Goal: Information Seeking & Learning: Understand process/instructions

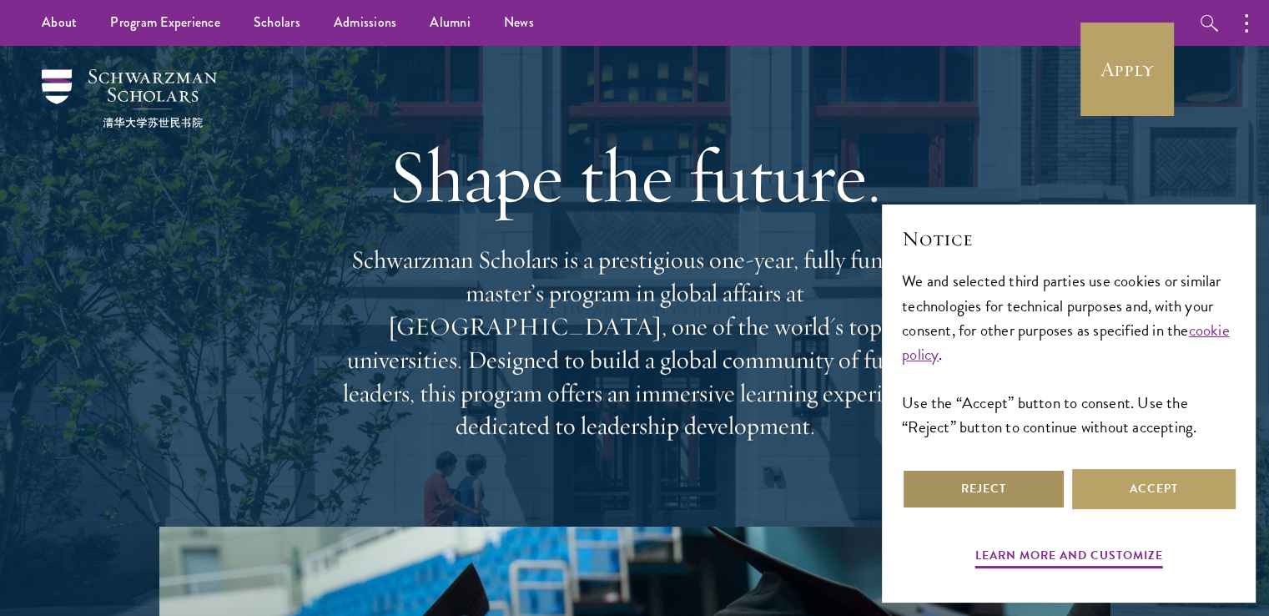
click at [998, 496] on button "Reject" at bounding box center [984, 489] width 164 height 40
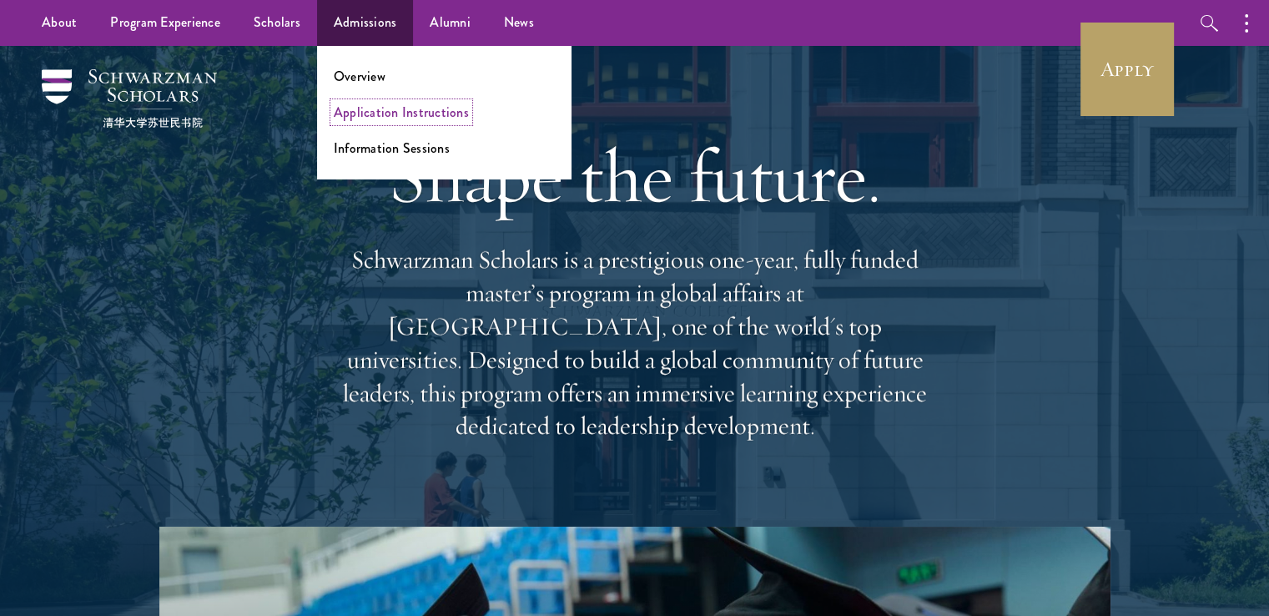
click at [407, 113] on link "Application Instructions" at bounding box center [401, 112] width 135 height 19
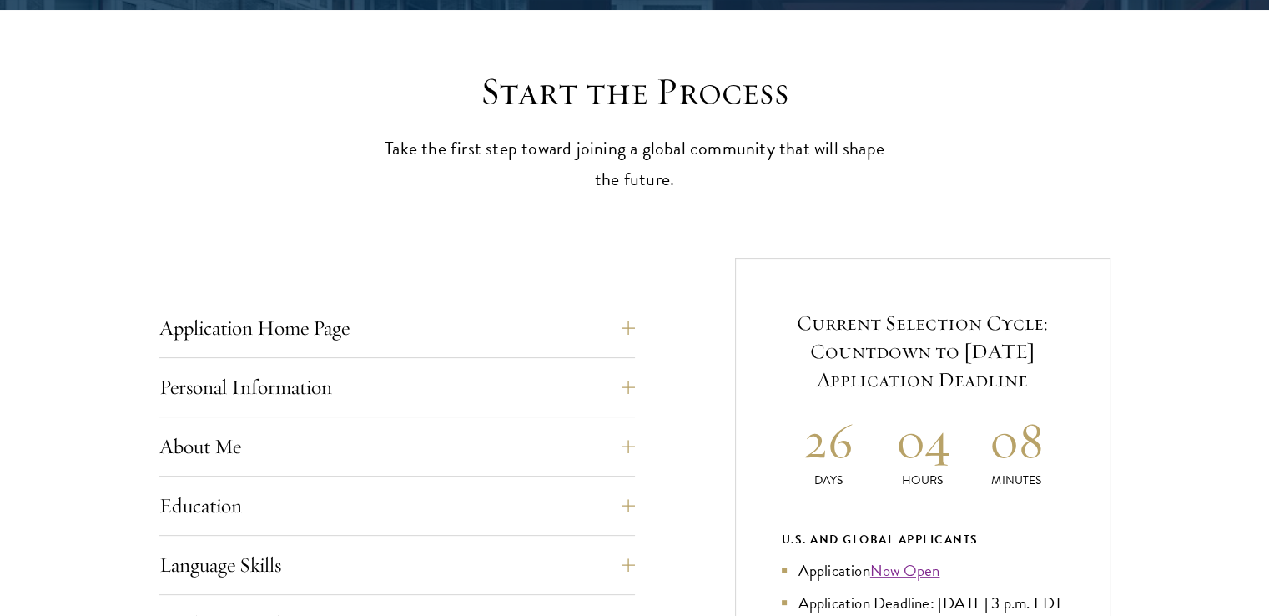
scroll to position [584, 0]
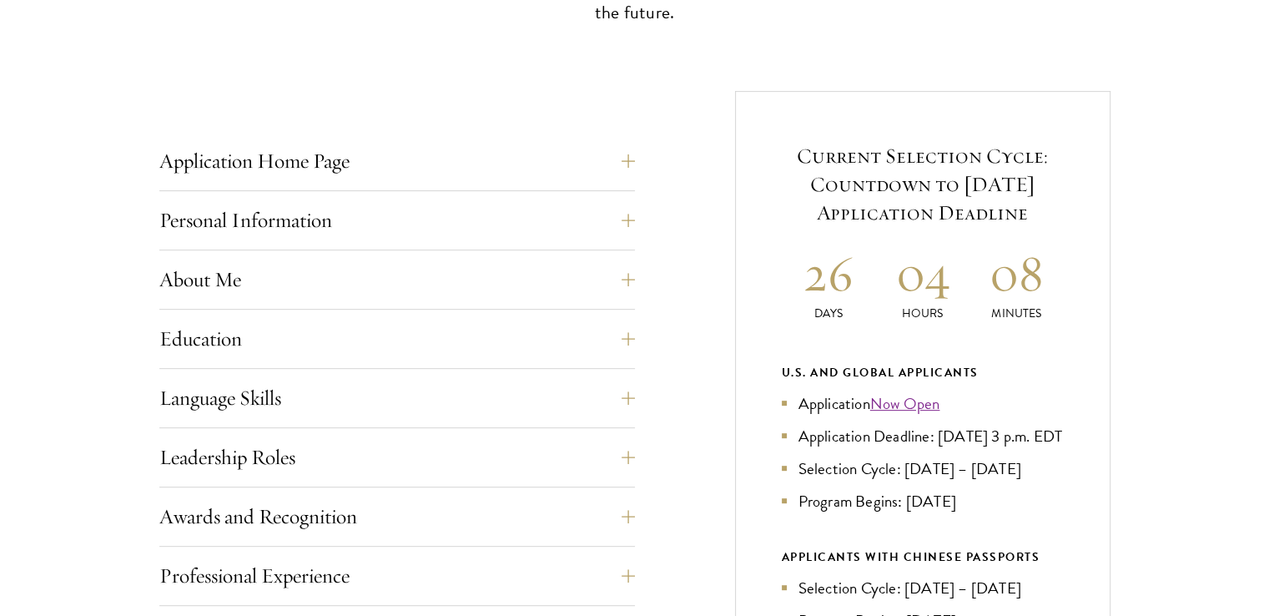
drag, startPoint x: 809, startPoint y: 154, endPoint x: 1060, endPoint y: 223, distance: 259.5
click at [1060, 223] on h5 "Current Selection Cycle: Countdown to September 10, 2025 Application Deadline" at bounding box center [923, 184] width 282 height 85
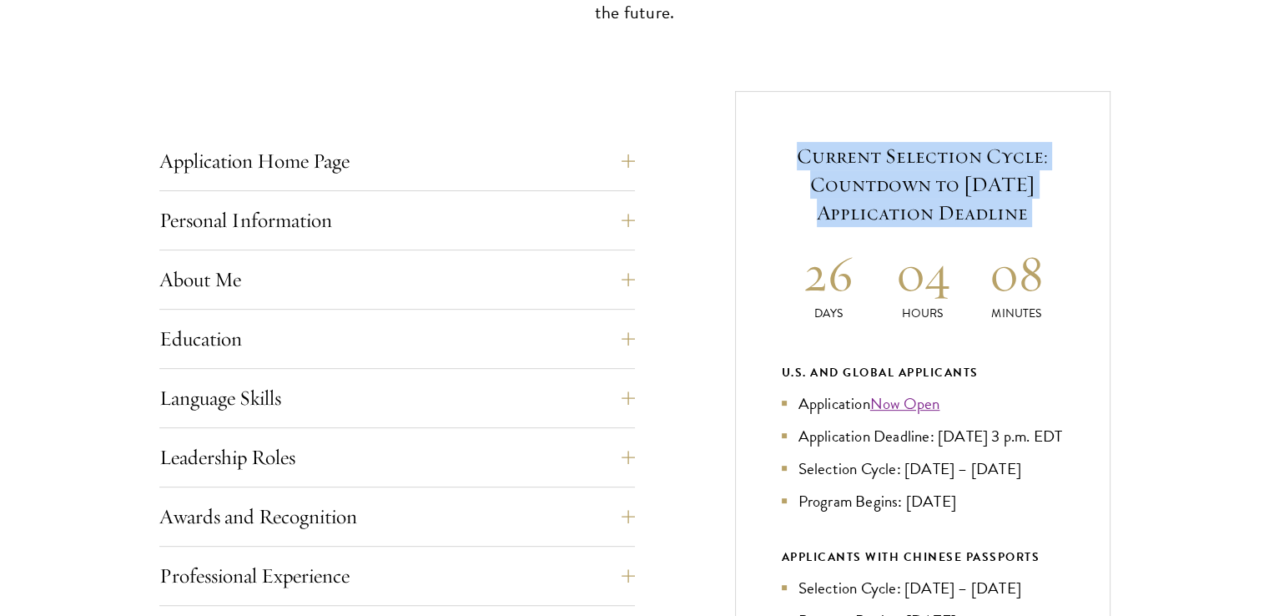
drag, startPoint x: 1060, startPoint y: 223, endPoint x: 774, endPoint y: 142, distance: 296.6
click at [774, 142] on div "Current Selection Cycle: Countdown to September 10, 2025 Application Deadline 2…" at bounding box center [922, 503] width 375 height 824
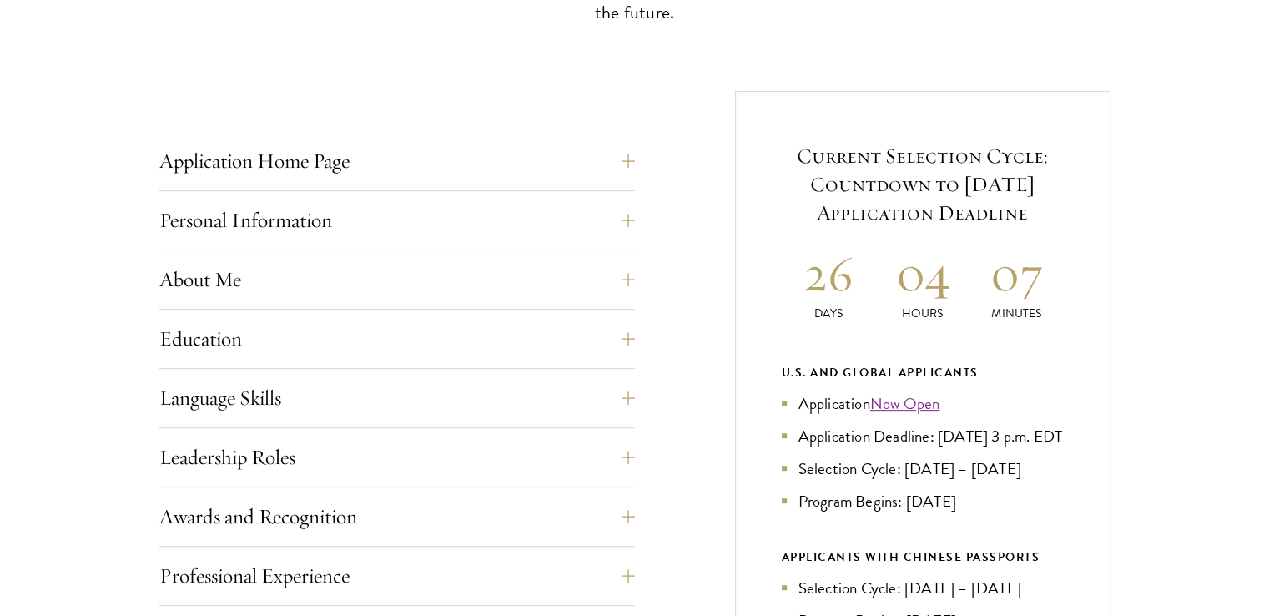
drag, startPoint x: 774, startPoint y: 142, endPoint x: 1027, endPoint y: 209, distance: 261.5
click at [1027, 209] on div "Current Selection Cycle: Countdown to September 10, 2025 Application Deadline 2…" at bounding box center [922, 503] width 375 height 824
click at [1027, 209] on h5 "Current Selection Cycle: Countdown to September 10, 2025 Application Deadline" at bounding box center [923, 184] width 282 height 85
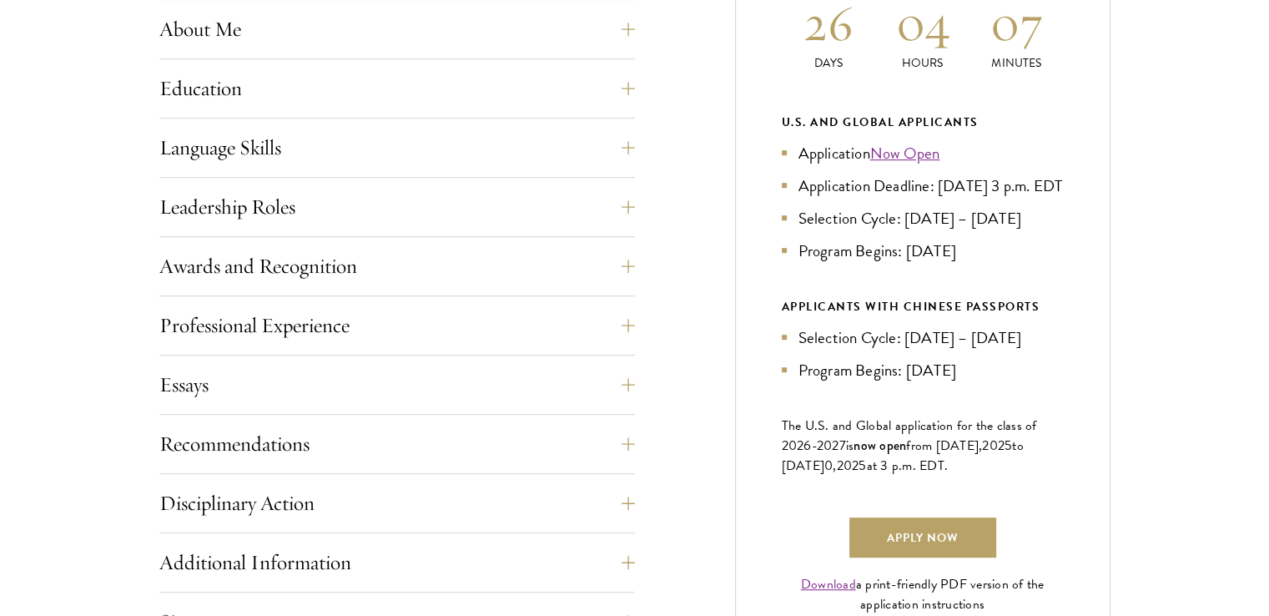
drag, startPoint x: 978, startPoint y: 278, endPoint x: 767, endPoint y: 214, distance: 220.4
click at [767, 214] on div "Current Selection Cycle: Countdown to September 10, 2025 Application Deadline 2…" at bounding box center [922, 253] width 375 height 824
click at [767, 215] on div "Current Selection Cycle: Countdown to September 10, 2025 Application Deadline 2…" at bounding box center [922, 253] width 375 height 824
drag, startPoint x: 767, startPoint y: 215, endPoint x: 1019, endPoint y: 285, distance: 261.3
click at [1019, 285] on div "Current Selection Cycle: Countdown to September 10, 2025 Application Deadline 2…" at bounding box center [922, 253] width 375 height 824
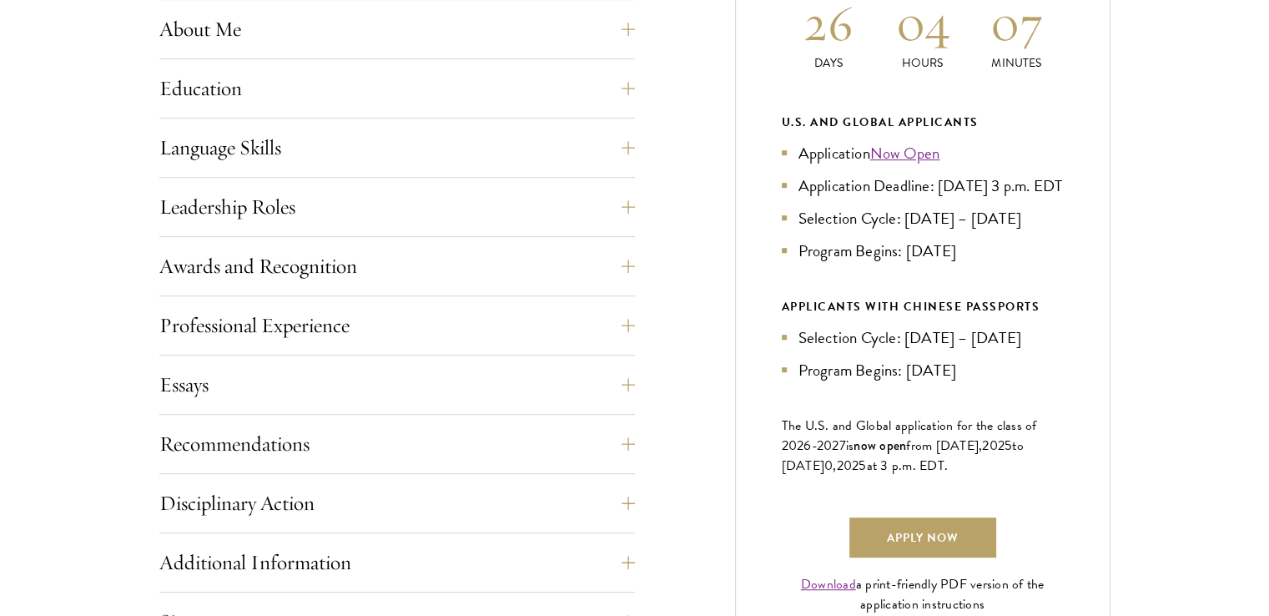
click at [1019, 263] on li "Program Begins: Aug 2026" at bounding box center [923, 251] width 282 height 24
drag, startPoint x: 1018, startPoint y: 285, endPoint x: 779, endPoint y: 238, distance: 244.0
click at [779, 238] on div "Current Selection Cycle: Countdown to September 10, 2025 Application Deadline 2…" at bounding box center [922, 253] width 375 height 824
click at [885, 263] on li "Program Begins: Aug 2026" at bounding box center [923, 251] width 282 height 24
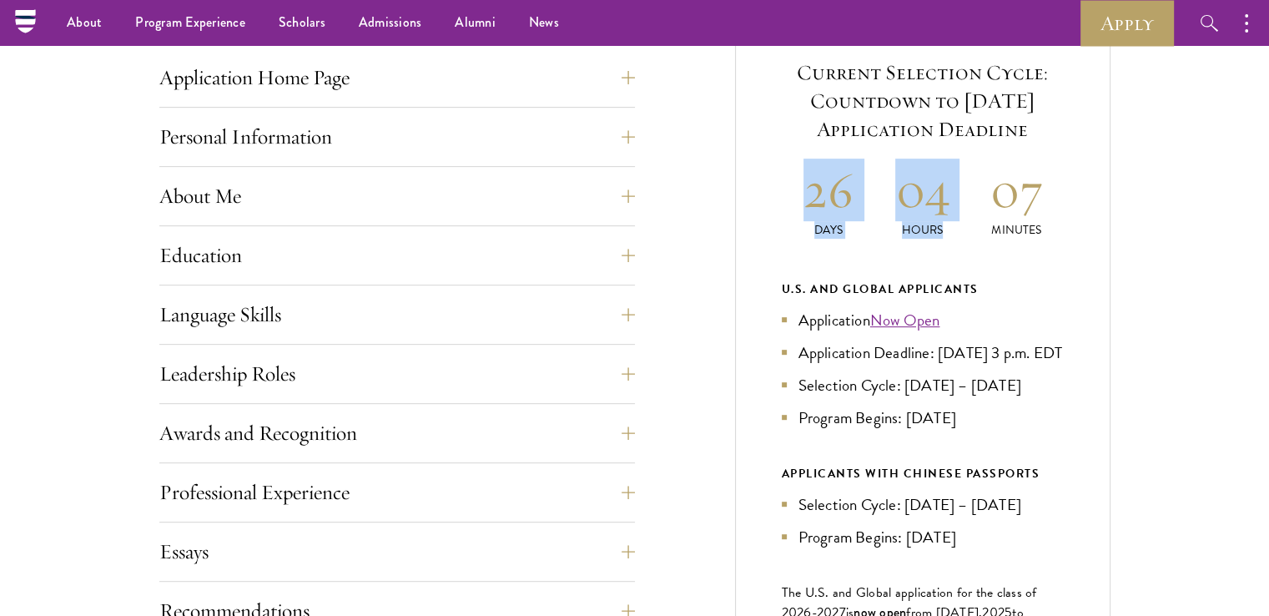
drag, startPoint x: 800, startPoint y: 157, endPoint x: 1040, endPoint y: 214, distance: 246.3
click at [1040, 214] on div "Current Selection Cycle: Countdown to September 10, 2025 Application Deadline 2…" at bounding box center [922, 420] width 375 height 824
click at [1040, 214] on h2 "07" at bounding box center [1017, 190] width 94 height 63
drag, startPoint x: 1058, startPoint y: 222, endPoint x: 804, endPoint y: 199, distance: 254.7
click at [804, 199] on div "26 Days 04 Hours 07 Minutes" at bounding box center [923, 199] width 282 height 80
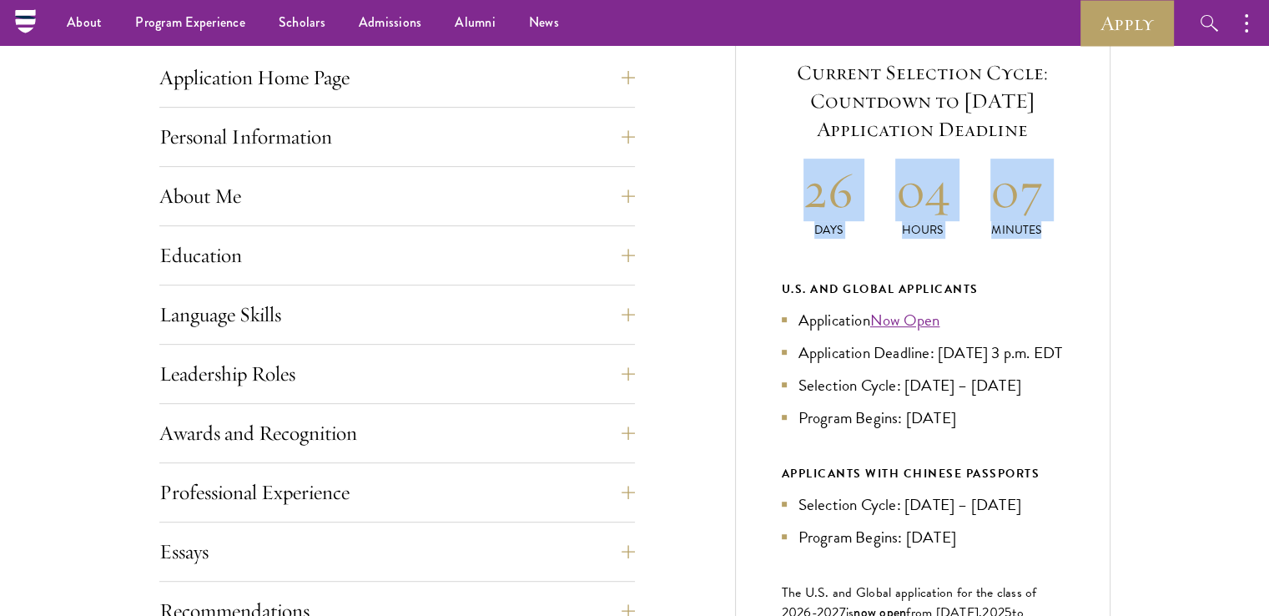
click at [804, 199] on h2 "26" at bounding box center [829, 190] width 94 height 63
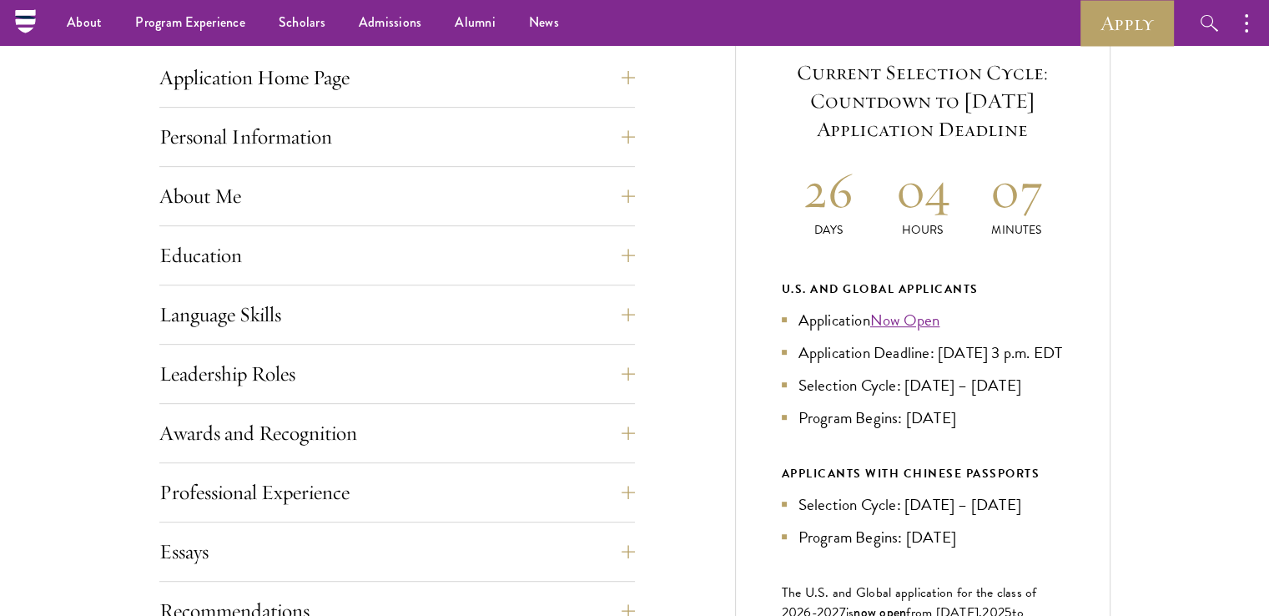
scroll to position [501, 0]
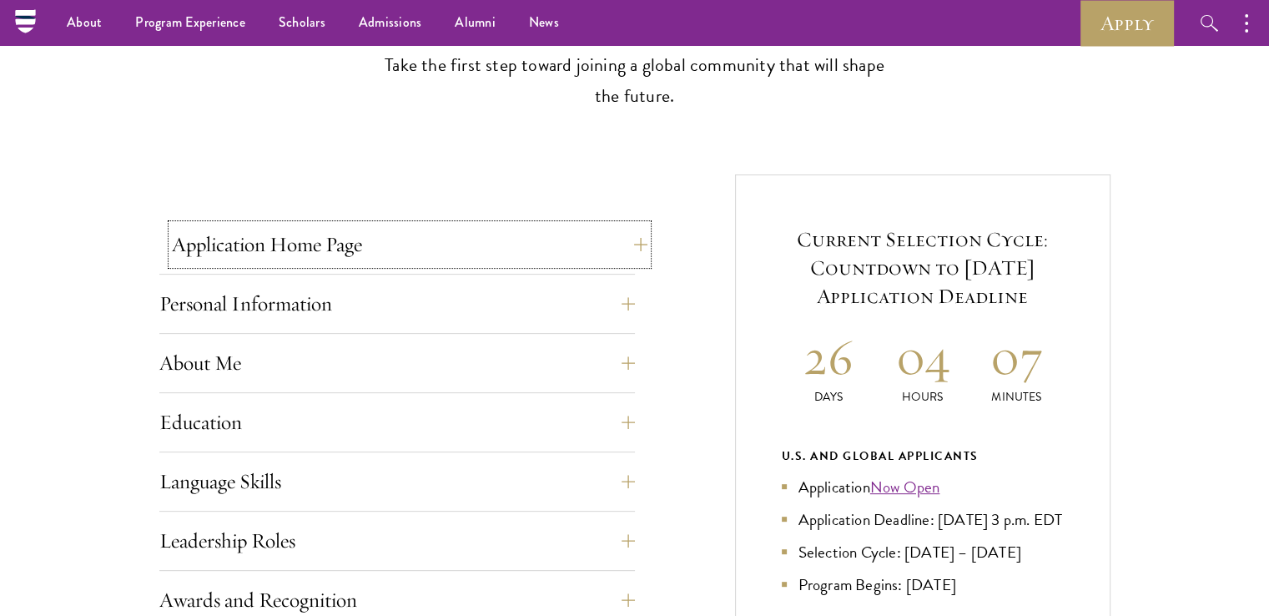
click at [224, 244] on button "Application Home Page" at bounding box center [410, 244] width 476 height 40
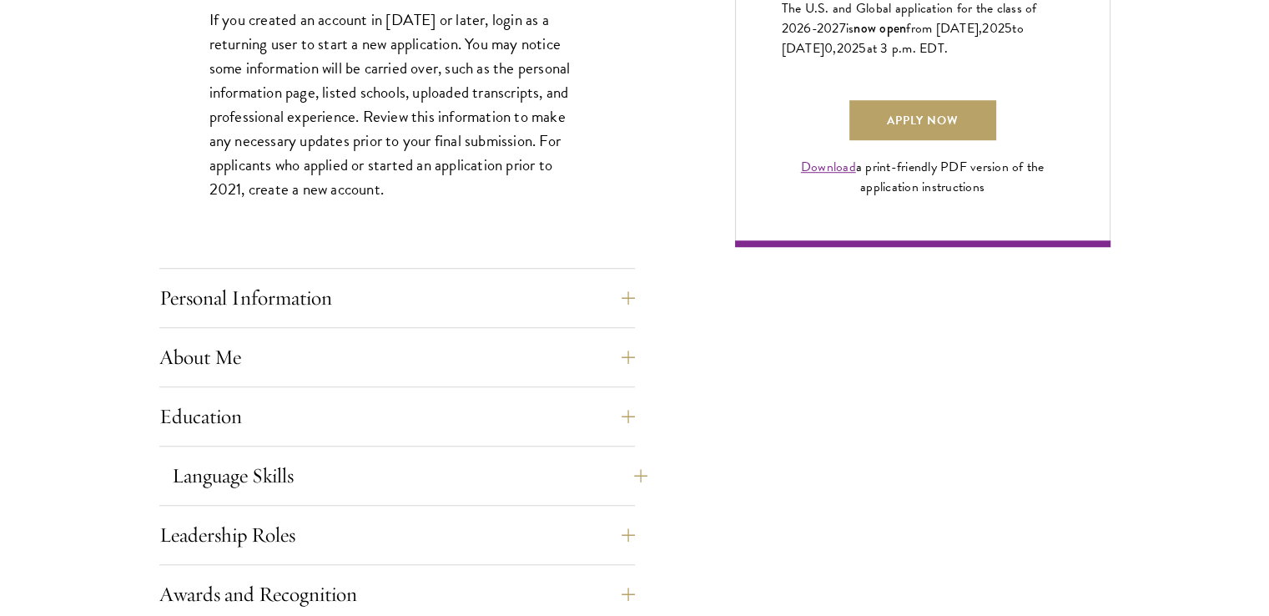
scroll to position [1502, 0]
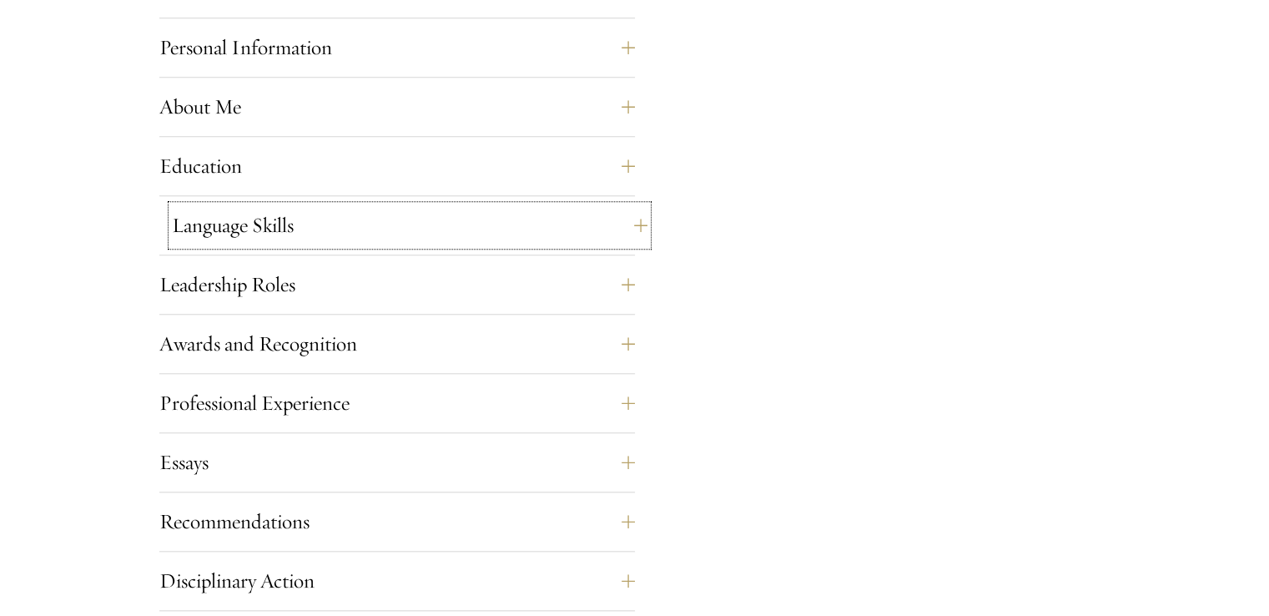
click at [228, 233] on button "Language Skills" at bounding box center [410, 225] width 476 height 40
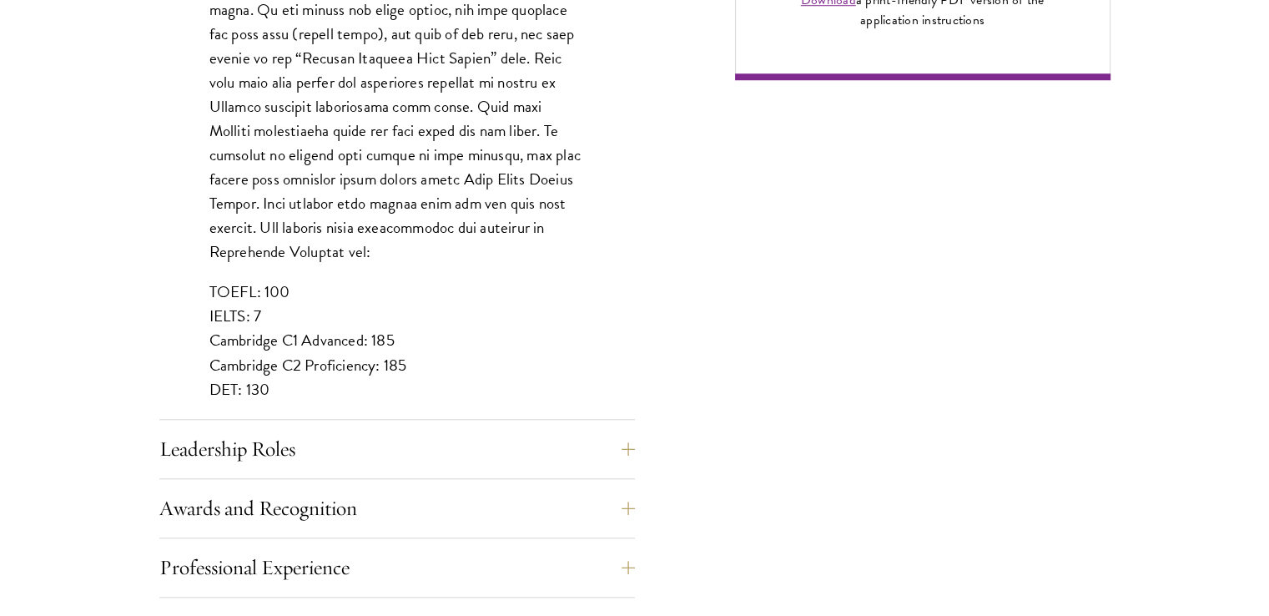
scroll to position [1585, 0]
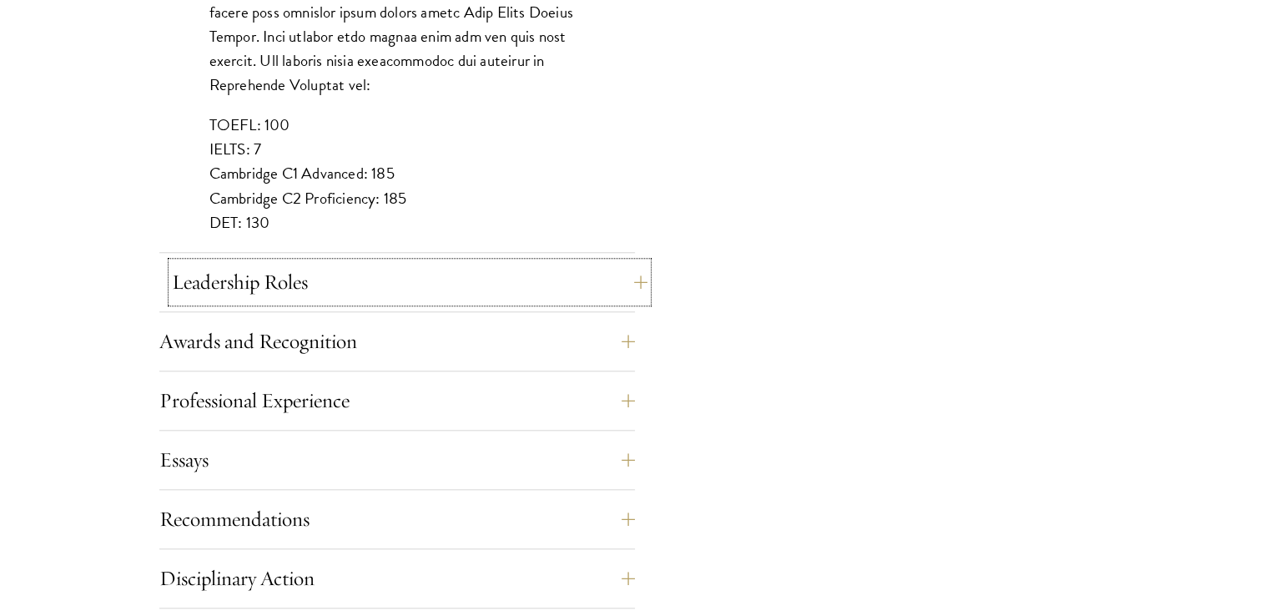
click at [260, 291] on button "Leadership Roles" at bounding box center [410, 282] width 476 height 40
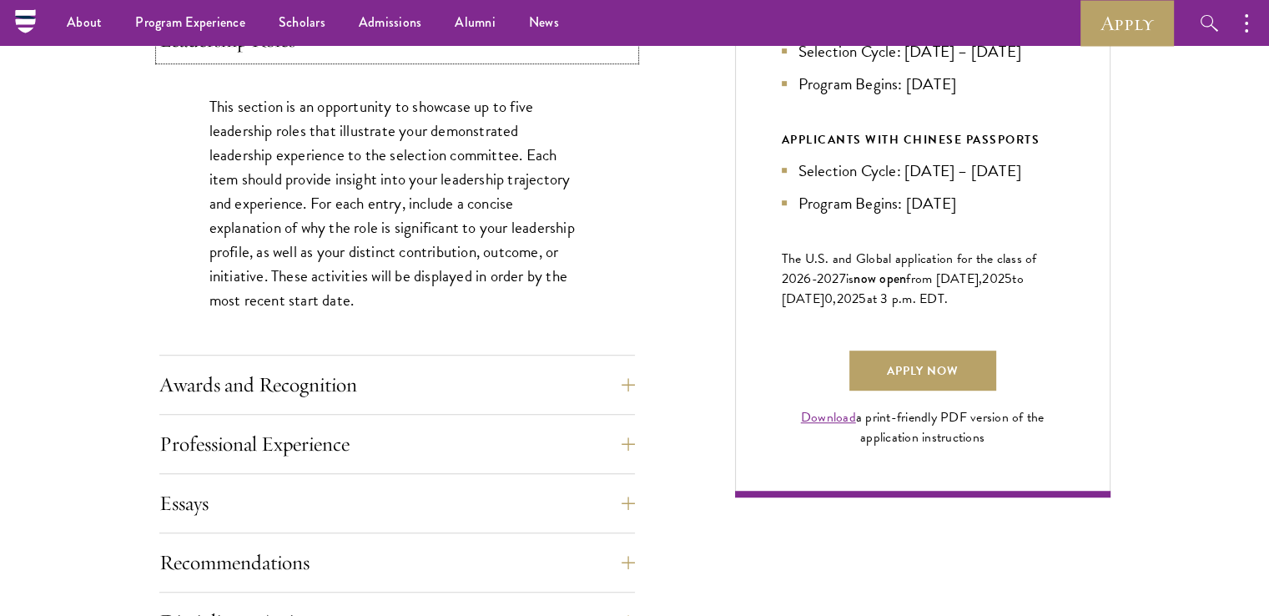
scroll to position [834, 0]
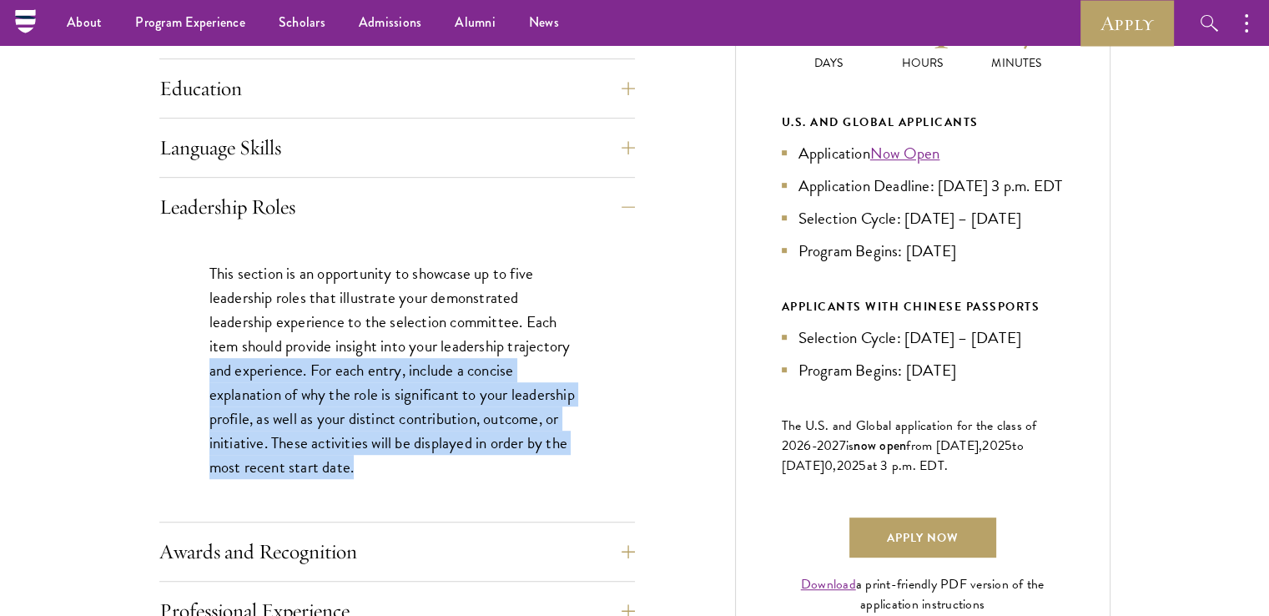
drag, startPoint x: 207, startPoint y: 371, endPoint x: 431, endPoint y: 466, distance: 243.0
click at [431, 466] on div "This section is an opportunity to showcase up to five leadership roles that ill…" at bounding box center [397, 378] width 476 height 285
click at [431, 466] on p "This section is an opportunity to showcase up to five leadership roles that ill…" at bounding box center [396, 370] width 375 height 219
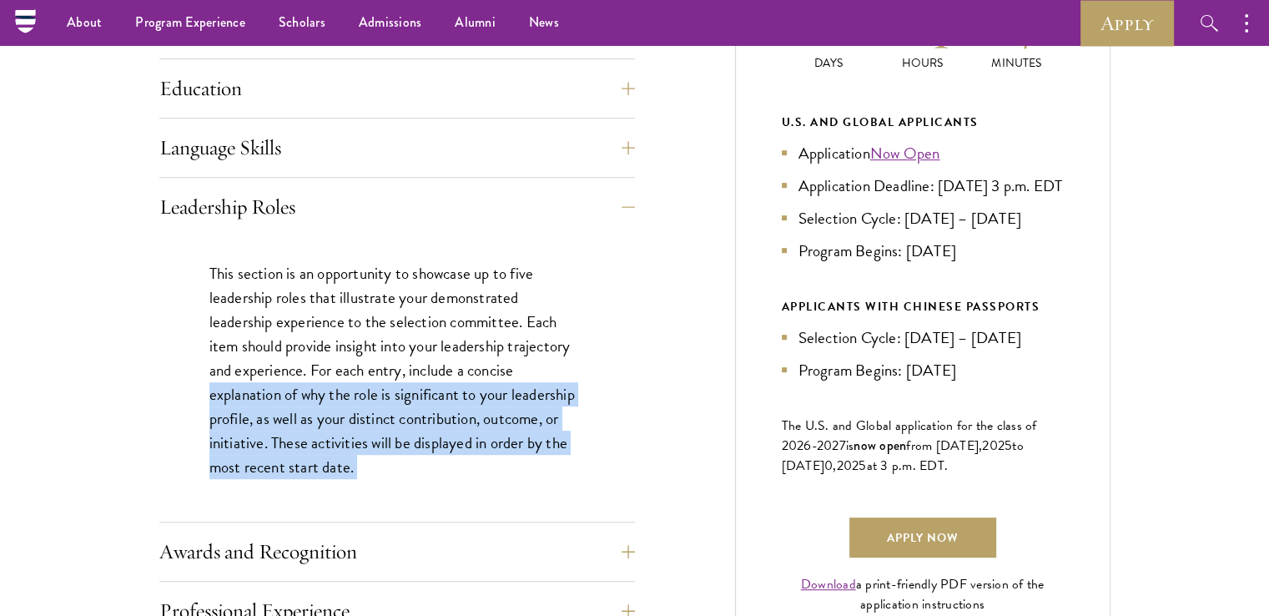
drag, startPoint x: 431, startPoint y: 466, endPoint x: 224, endPoint y: 385, distance: 221.7
click at [224, 385] on p "This section is an opportunity to showcase up to five leadership roles that ill…" at bounding box center [396, 370] width 375 height 219
drag, startPoint x: 224, startPoint y: 385, endPoint x: 464, endPoint y: 481, distance: 258.3
click at [464, 481] on div "This section is an opportunity to showcase up to five leadership roles that ill…" at bounding box center [397, 378] width 476 height 285
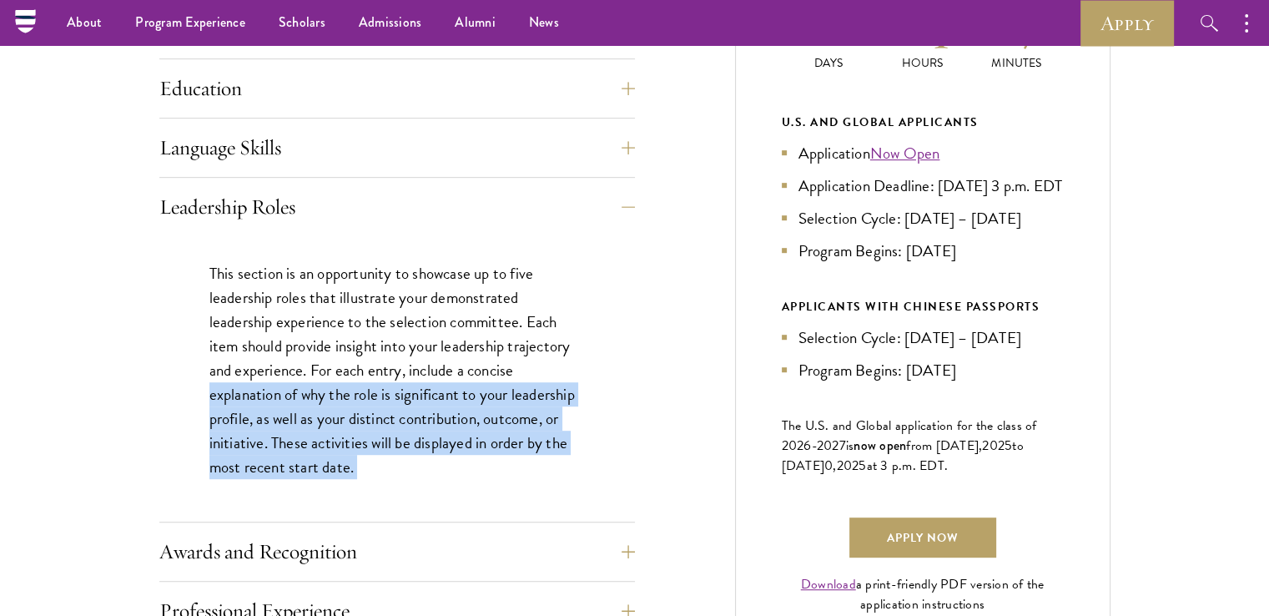
click at [464, 481] on div "This section is an opportunity to showcase up to five leadership roles that ill…" at bounding box center [397, 378] width 476 height 285
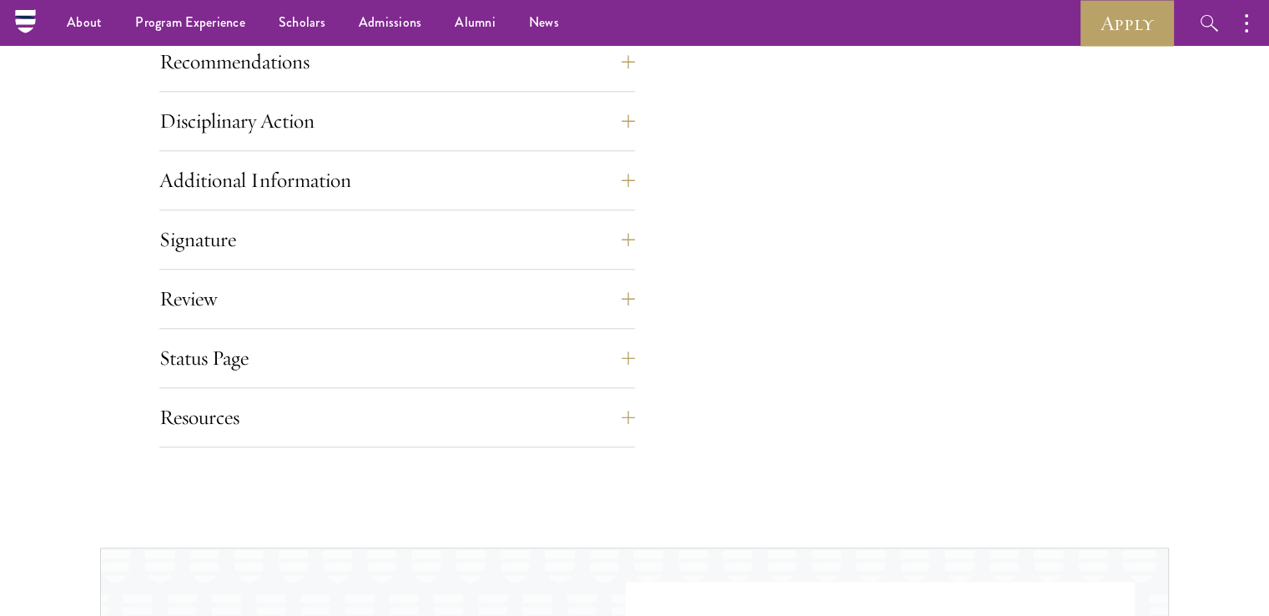
scroll to position [1585, 0]
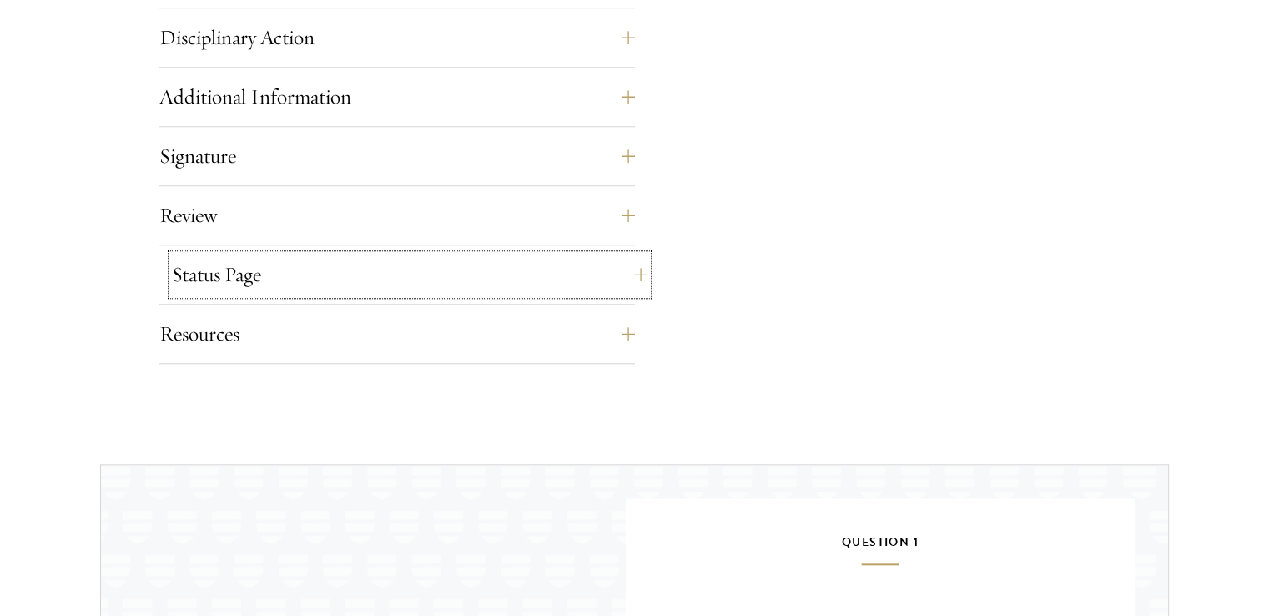
click at [227, 268] on button "Status Page" at bounding box center [410, 275] width 476 height 40
